Goal: Information Seeking & Learning: Learn about a topic

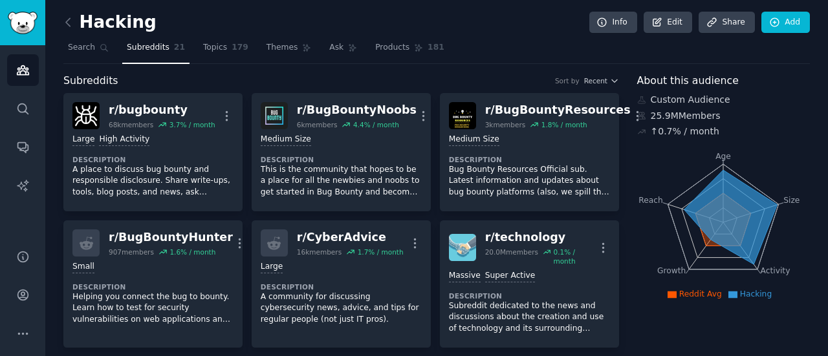
click at [85, 19] on h2 "Hacking" at bounding box center [109, 22] width 93 height 21
click at [66, 25] on icon at bounding box center [68, 23] width 14 height 14
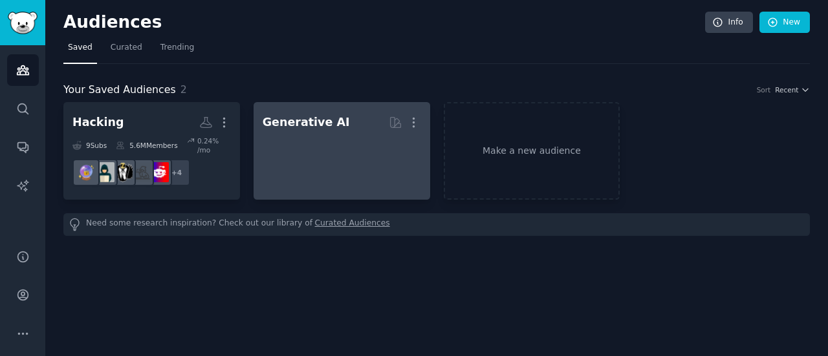
click at [334, 134] on div at bounding box center [342, 156] width 158 height 45
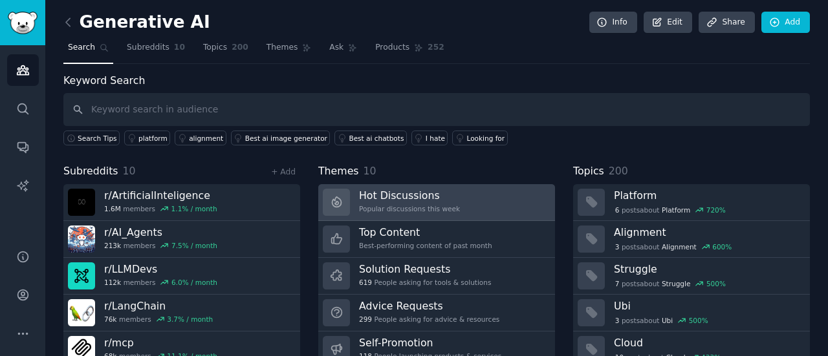
click at [459, 203] on link "Hot Discussions Popular discussions this week" at bounding box center [436, 202] width 237 height 37
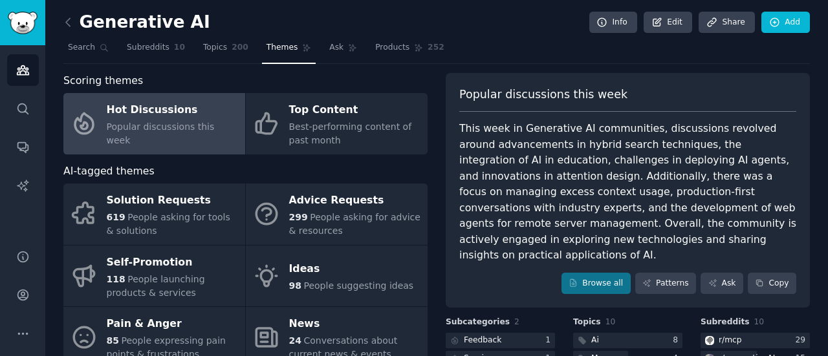
click at [471, 51] on nav "Search Subreddits 10 Topics 200 Themes Ask Products 252" at bounding box center [436, 51] width 746 height 27
click at [203, 51] on span "Topics" at bounding box center [215, 48] width 24 height 12
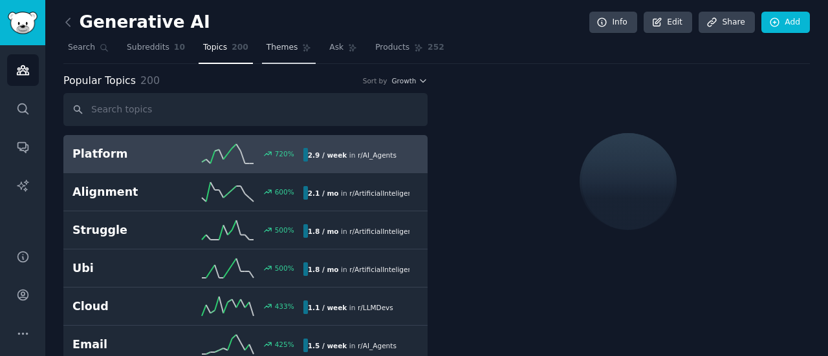
click at [268, 43] on span "Themes" at bounding box center [282, 48] width 32 height 12
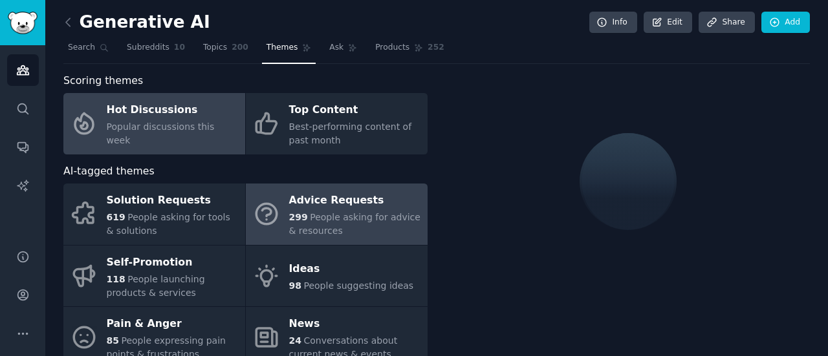
scroll to position [65, 0]
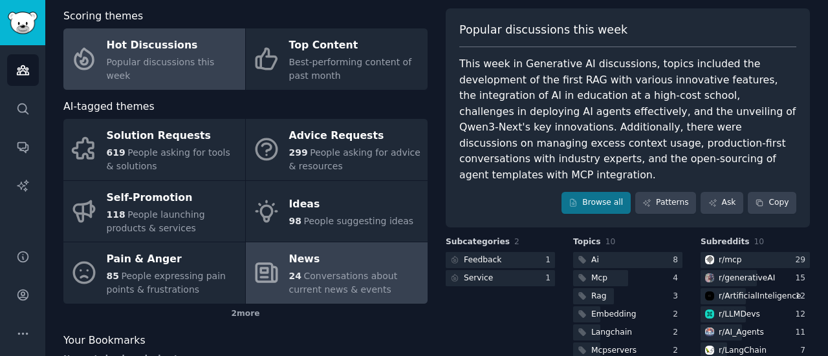
click at [356, 266] on div "News" at bounding box center [355, 260] width 132 height 21
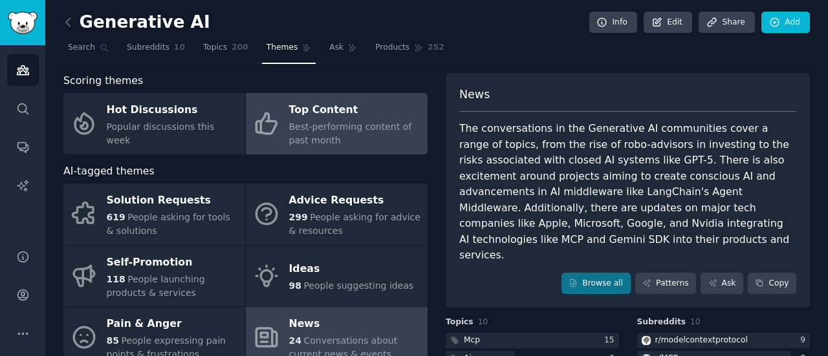
click at [266, 139] on link "Top Content Best-performing content of past month" at bounding box center [337, 123] width 182 height 61
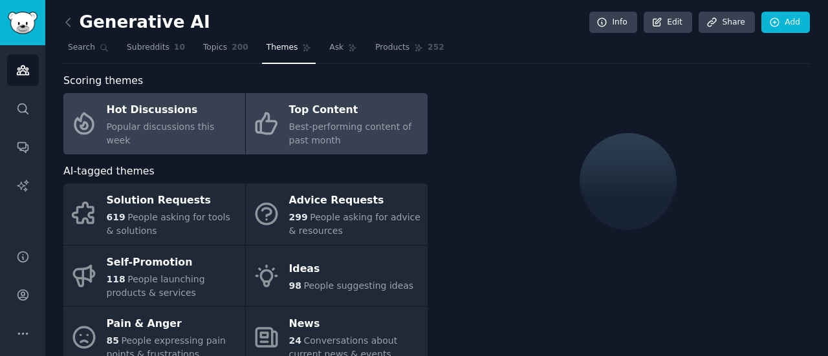
click at [160, 135] on span "Popular discussions this week" at bounding box center [161, 134] width 108 height 24
